Goal: Transaction & Acquisition: Book appointment/travel/reservation

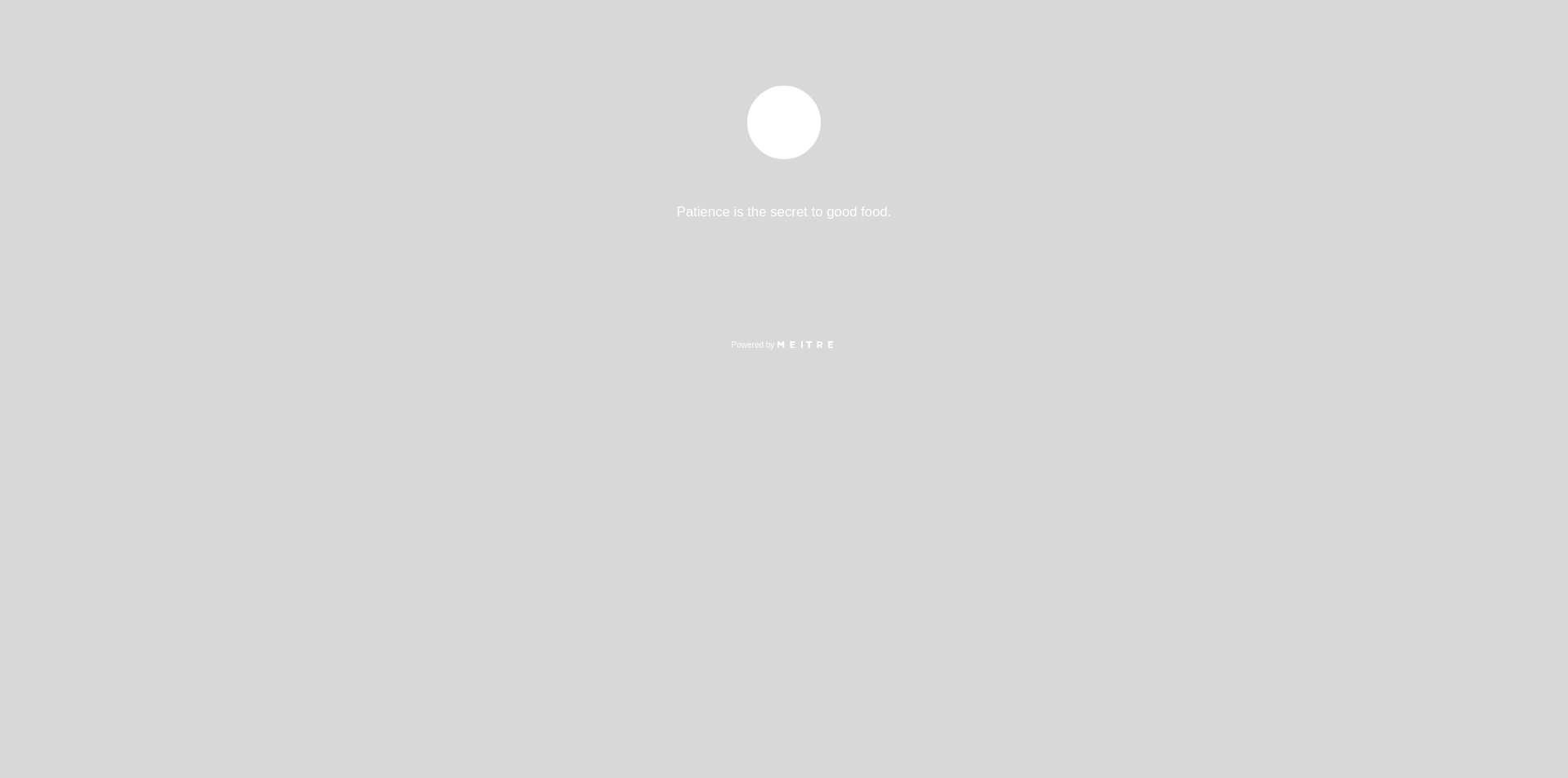
select select "es"
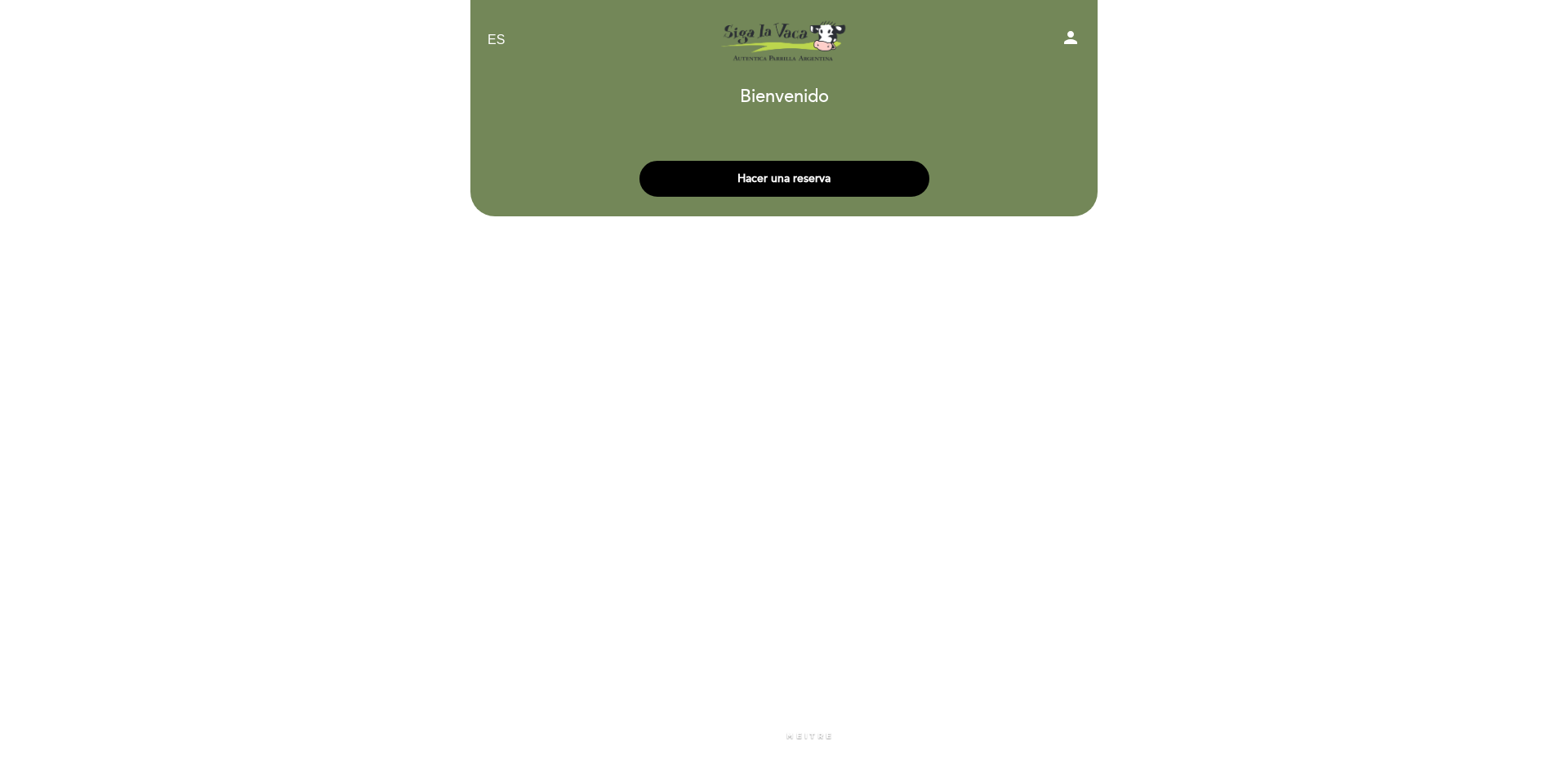
click at [732, 147] on div "Hacer una reserva" at bounding box center [783, 174] width 629 height 61
click at [771, 173] on button "Hacer una reserva" at bounding box center [784, 178] width 290 height 36
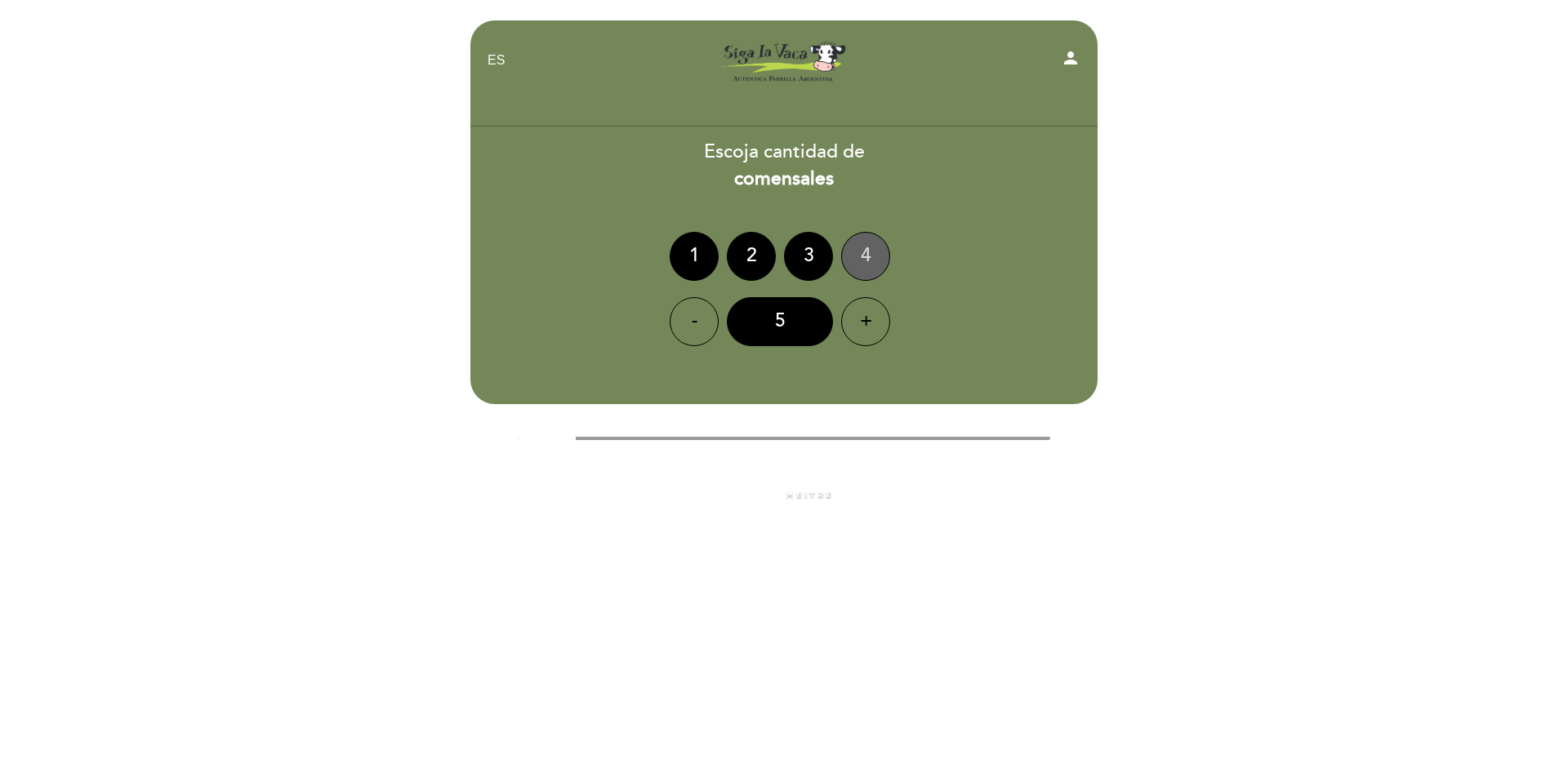
click at [866, 258] on div "4" at bounding box center [865, 256] width 49 height 49
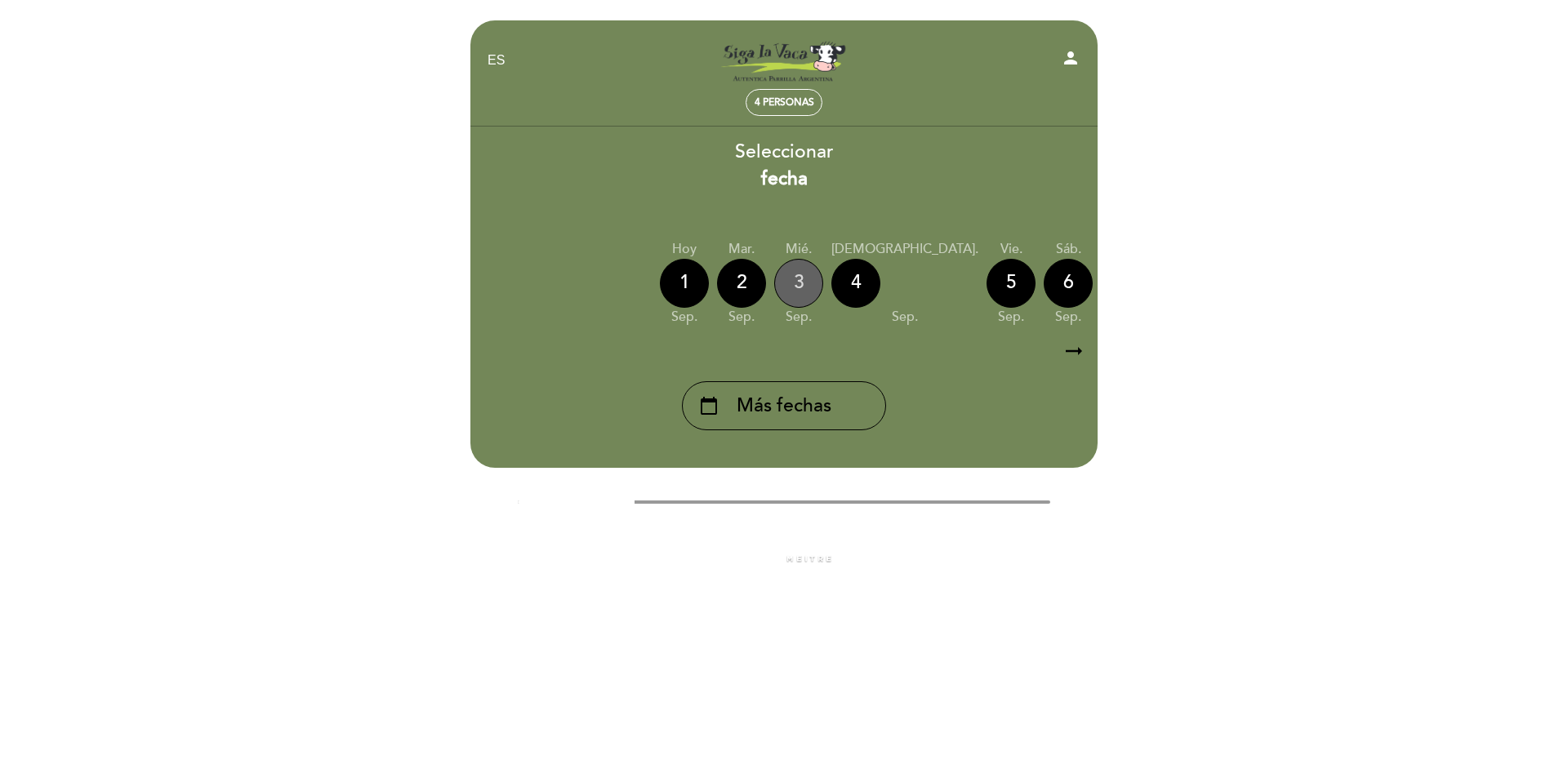
click at [797, 276] on div "3" at bounding box center [798, 283] width 49 height 49
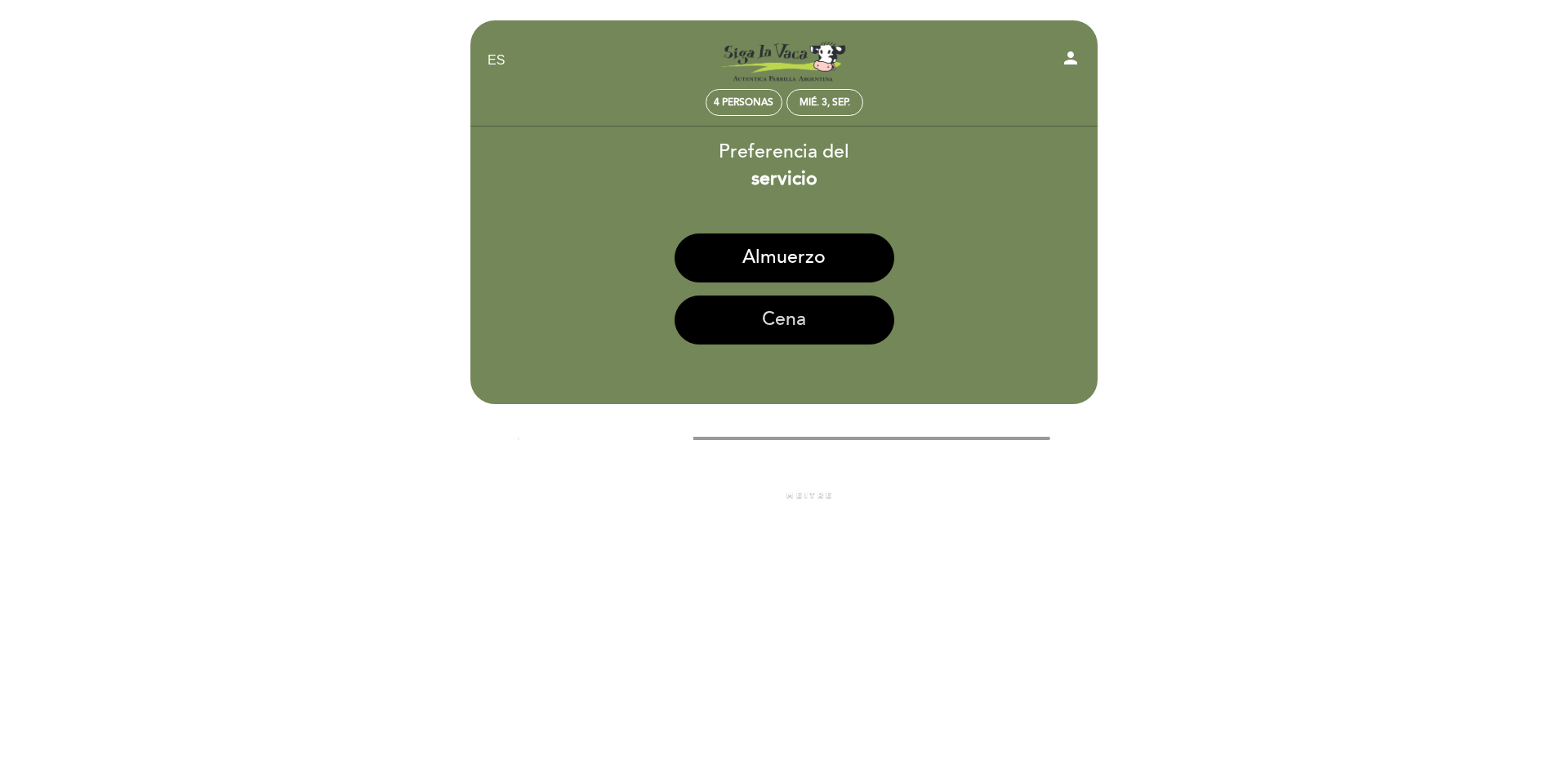
click at [809, 307] on button "Cena" at bounding box center [784, 320] width 220 height 49
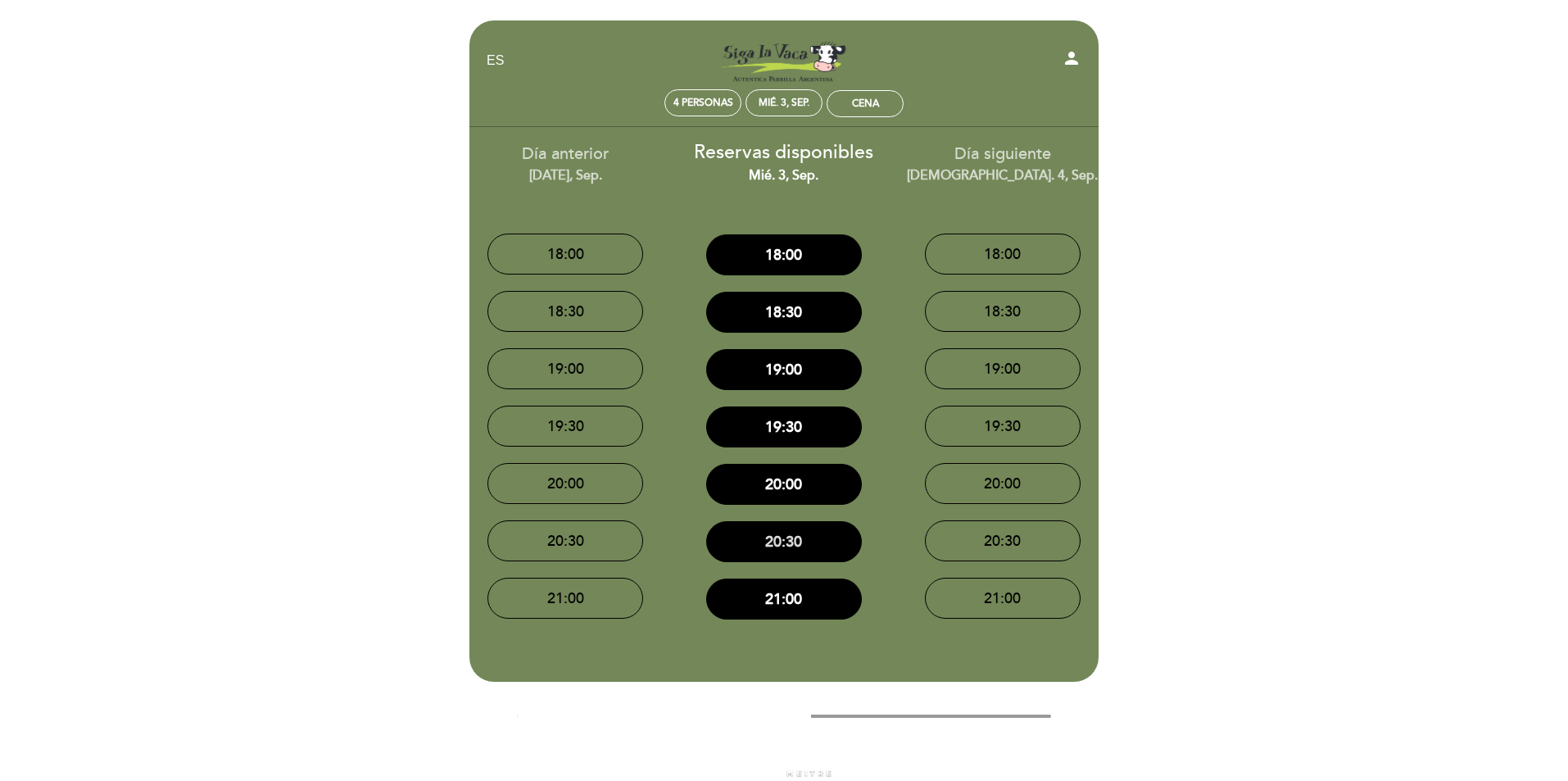
scroll to position [35, 0]
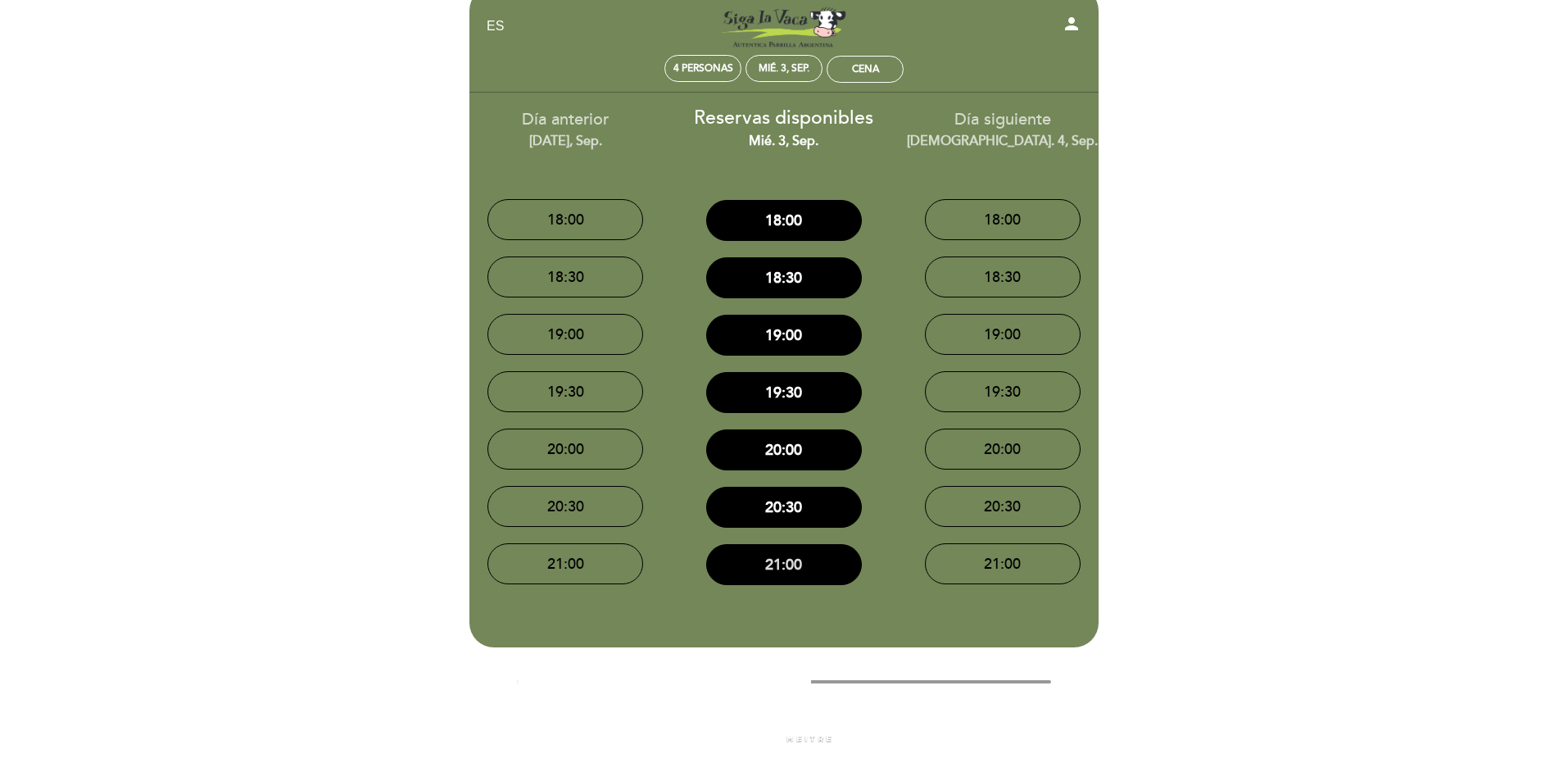
click at [787, 565] on button "21:00" at bounding box center [784, 564] width 156 height 41
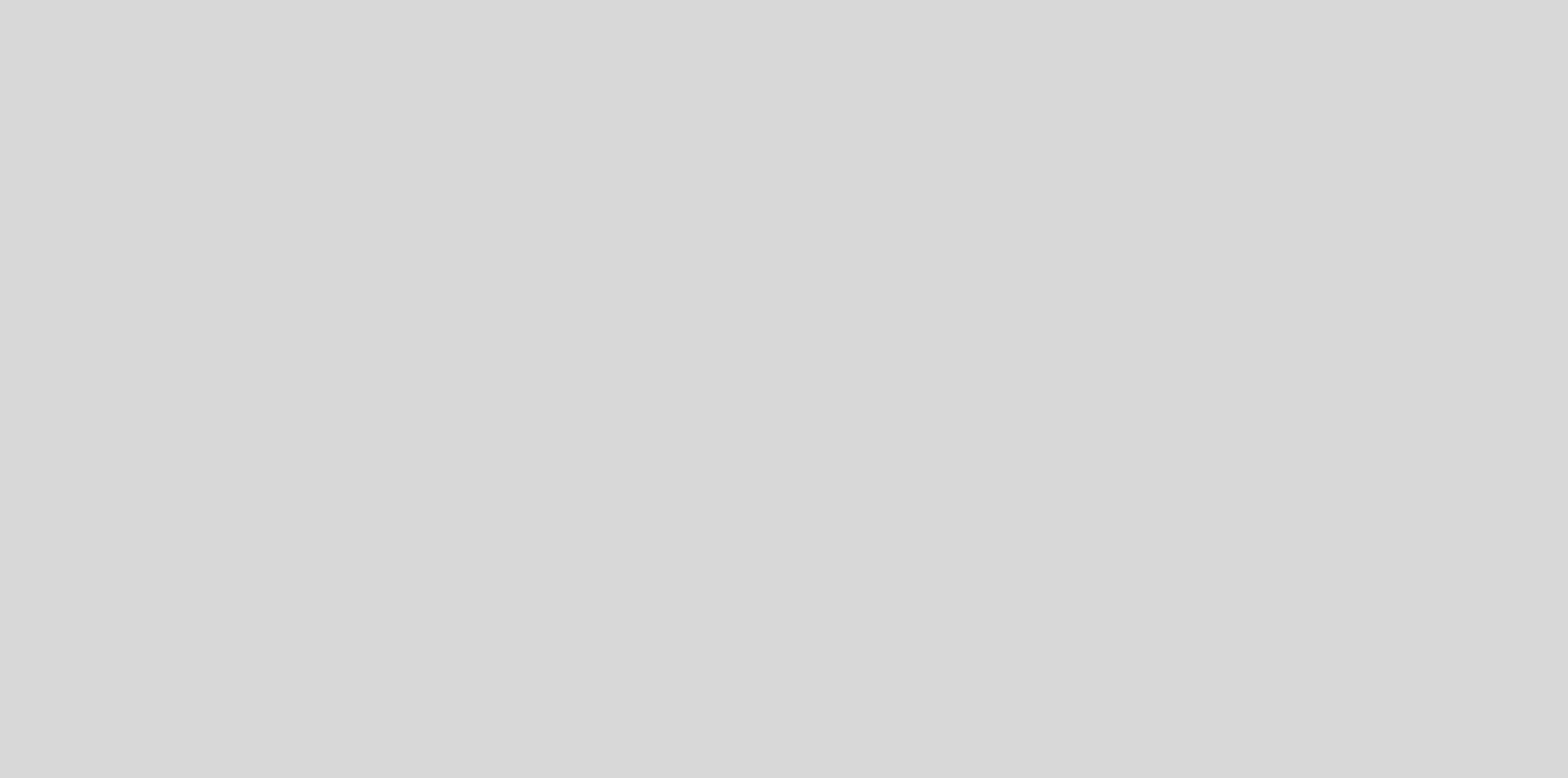
select select "es"
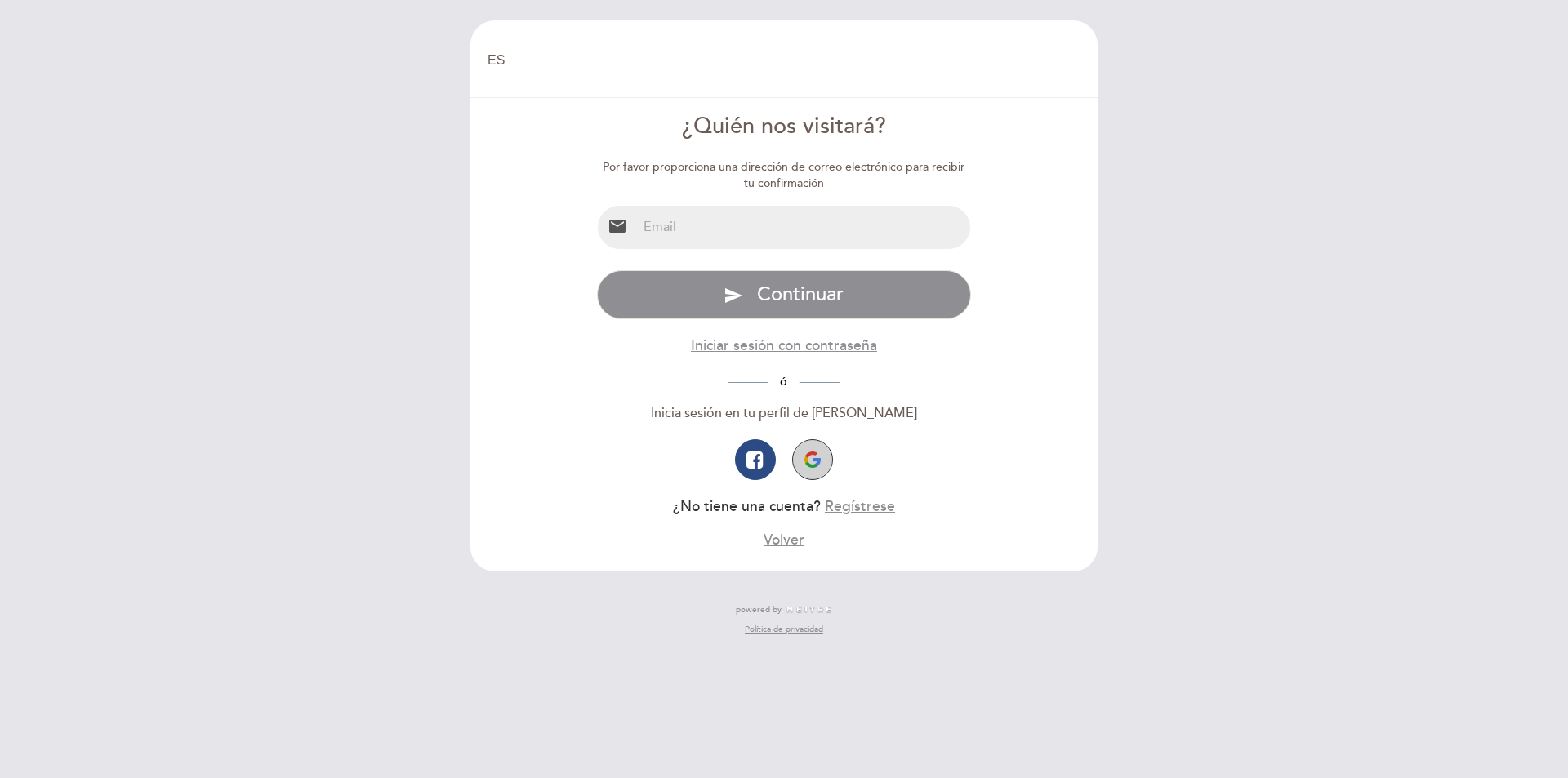
click at [807, 456] on img "button" at bounding box center [812, 459] width 16 height 16
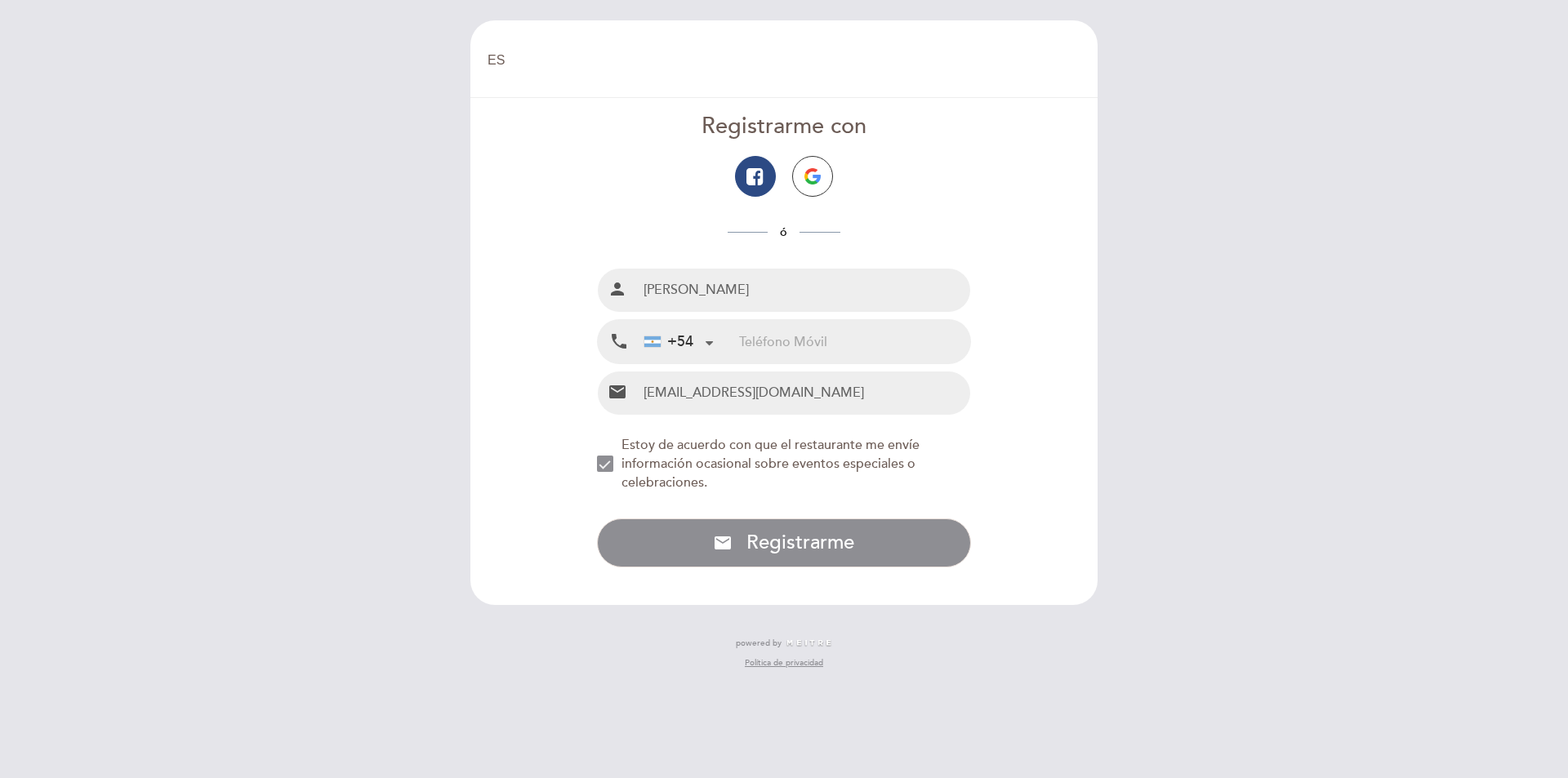
click at [792, 347] on input "tel" at bounding box center [854, 341] width 231 height 43
click at [599, 458] on div "NEW_MODAL_AGREE_RESTAURANT_SEND_OCCASIONAL_INFO" at bounding box center [605, 463] width 16 height 16
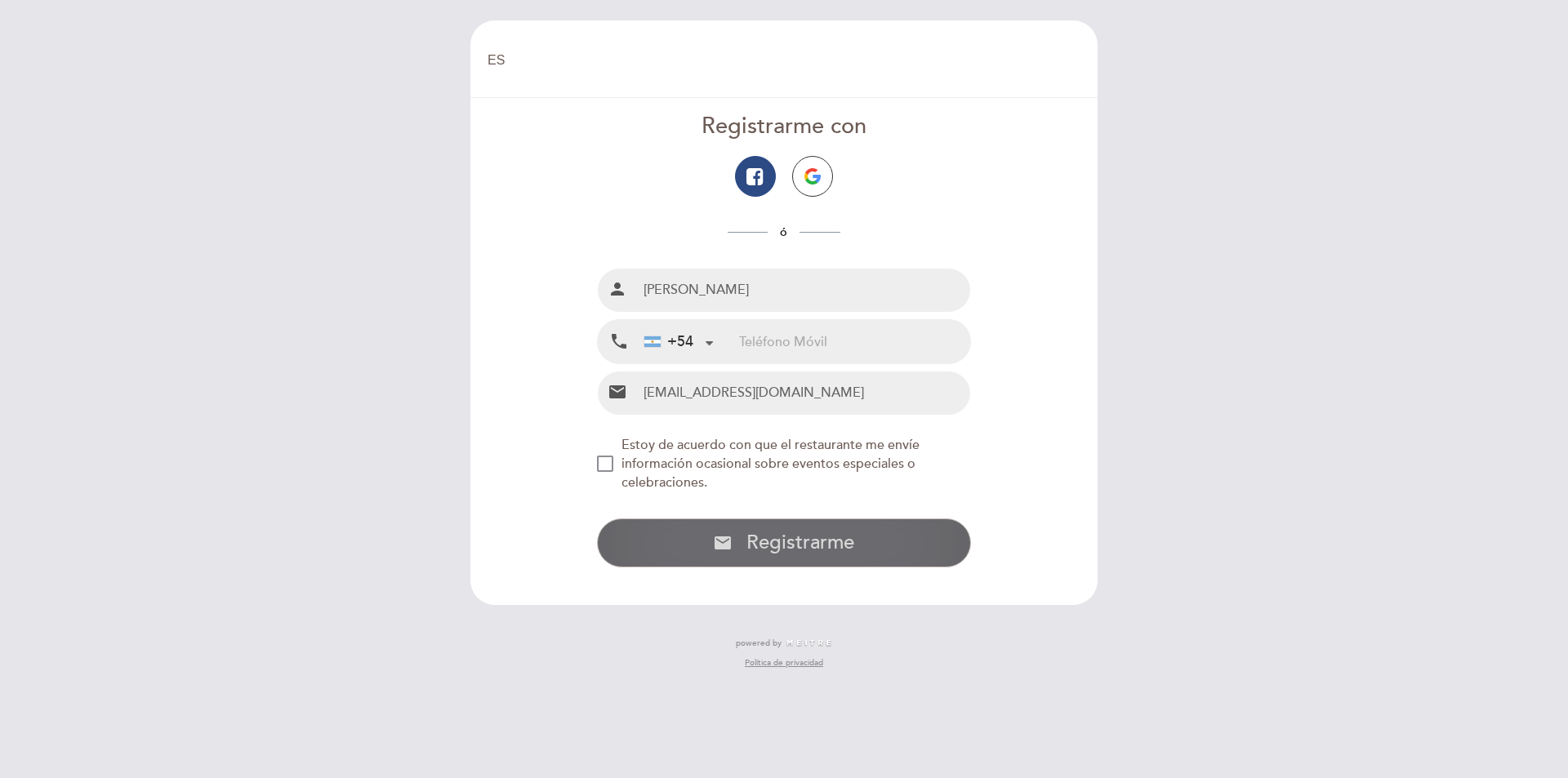
click at [802, 550] on span "Registrarme" at bounding box center [800, 542] width 108 height 24
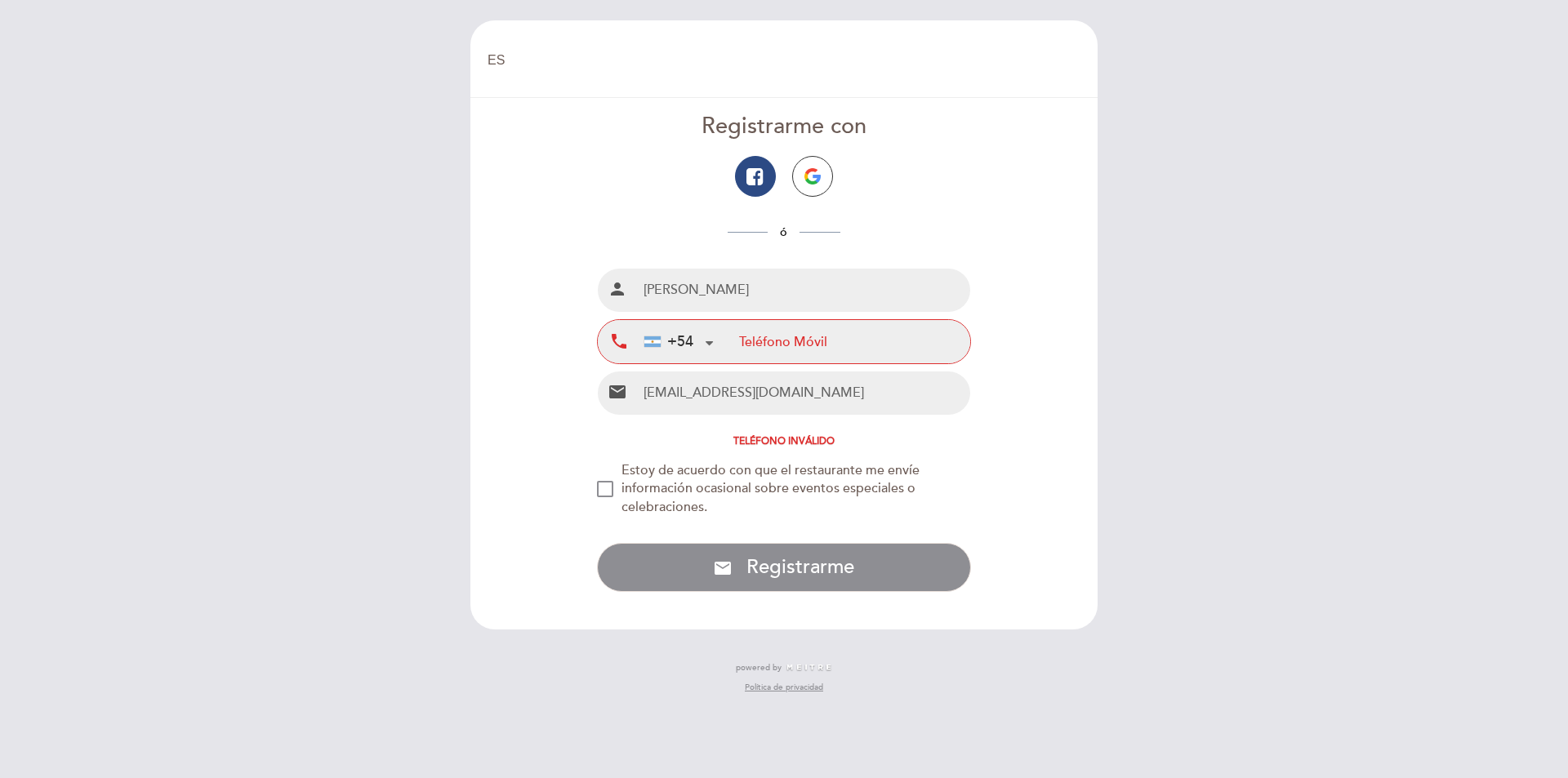
click at [767, 337] on input "tel" at bounding box center [854, 341] width 231 height 43
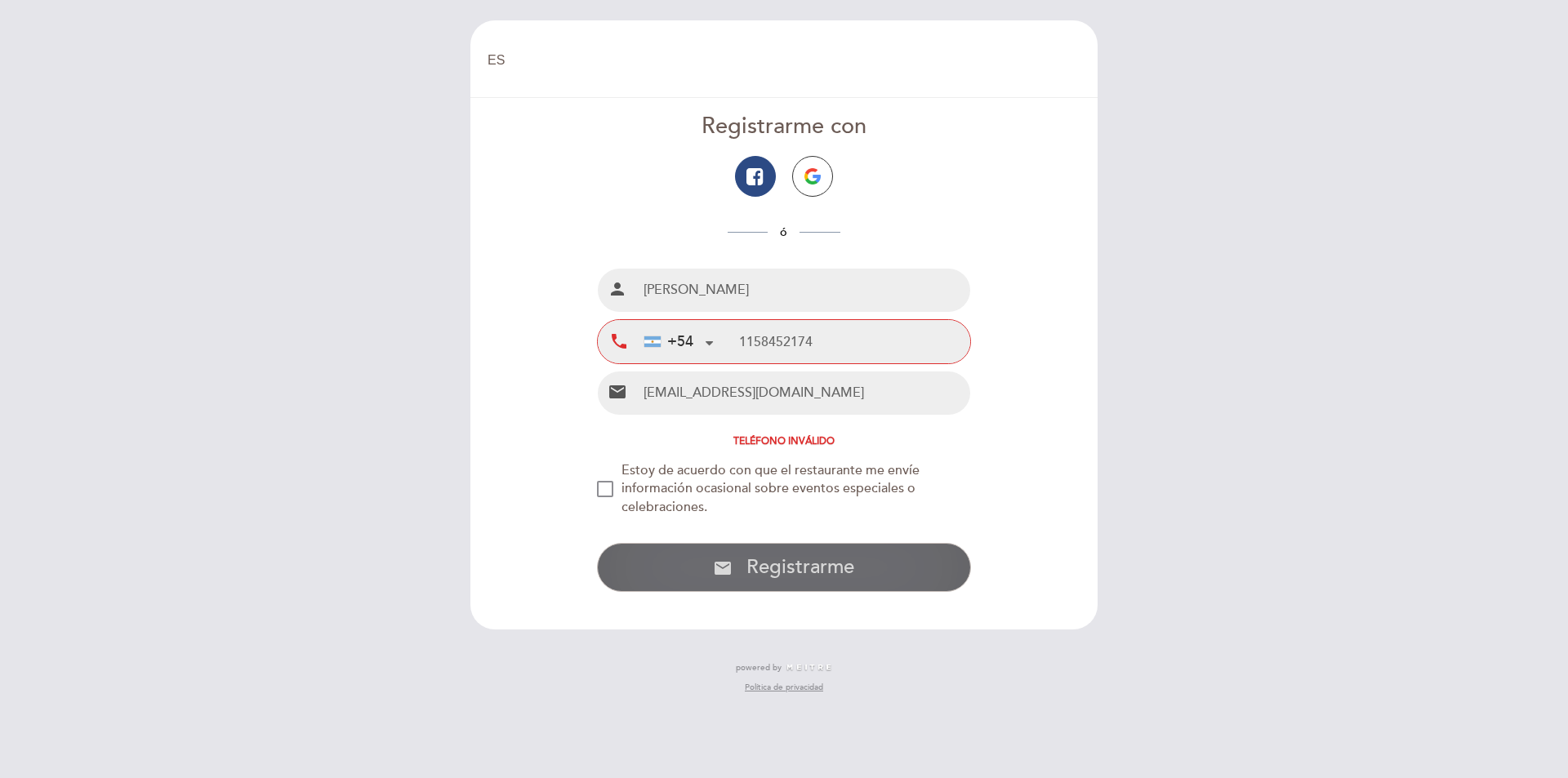
type input "1158452174"
click at [833, 571] on span "Registrarme" at bounding box center [800, 567] width 108 height 24
